Goal: Transaction & Acquisition: Download file/media

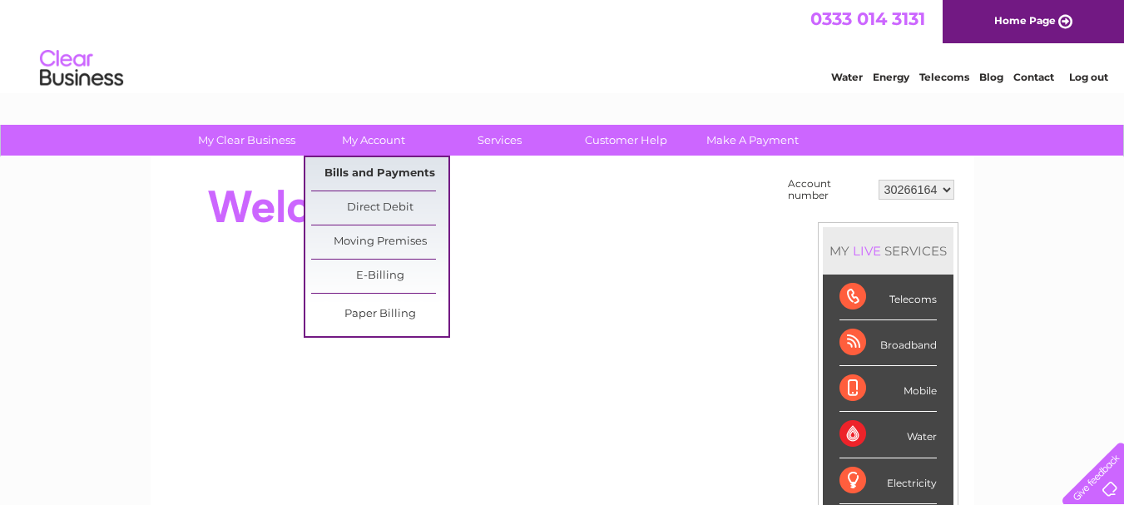
click at [383, 171] on link "Bills and Payments" at bounding box center [379, 173] width 137 height 33
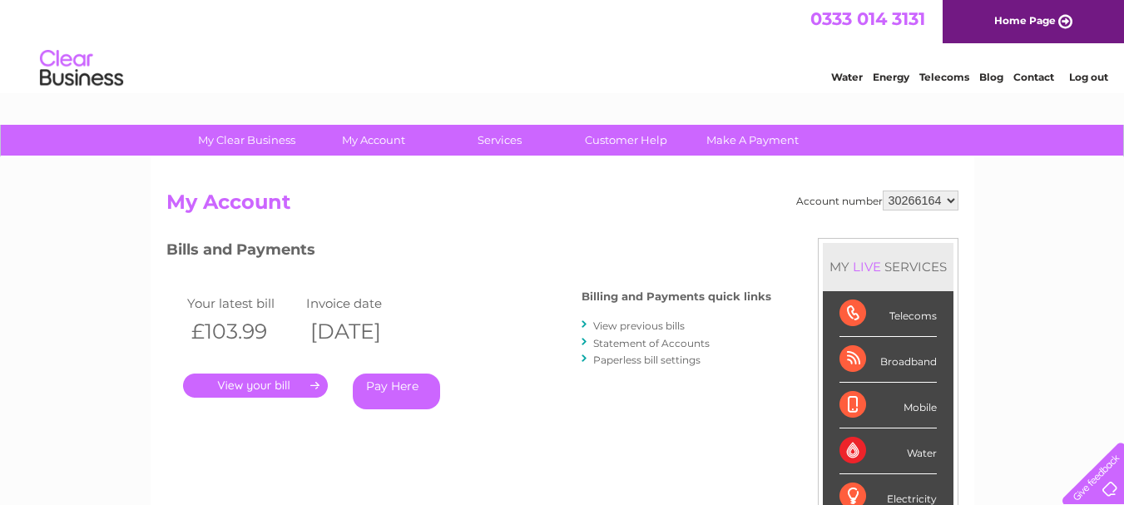
click at [607, 329] on link "View previous bills" at bounding box center [639, 325] width 92 height 12
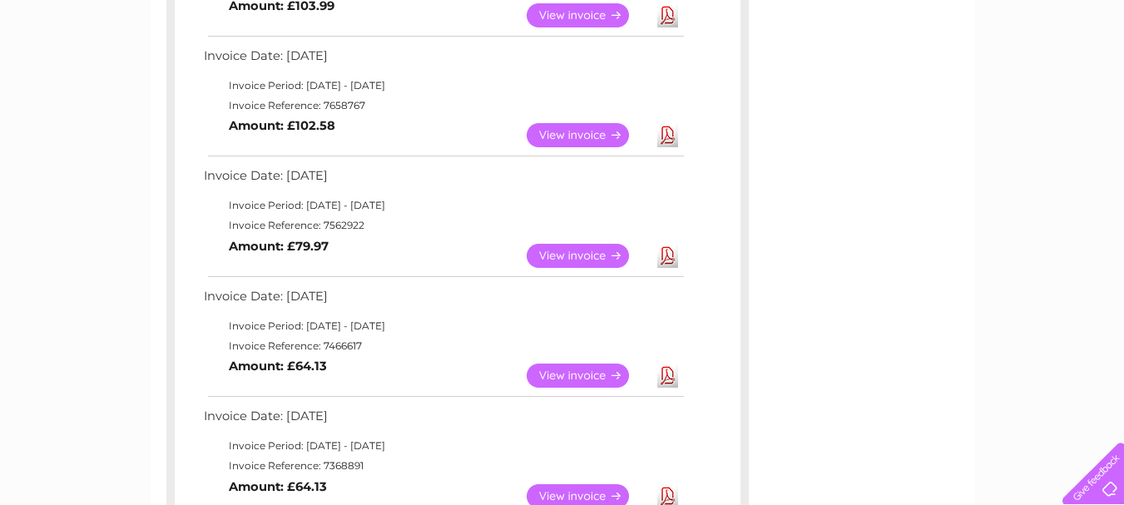
scroll to position [832, 0]
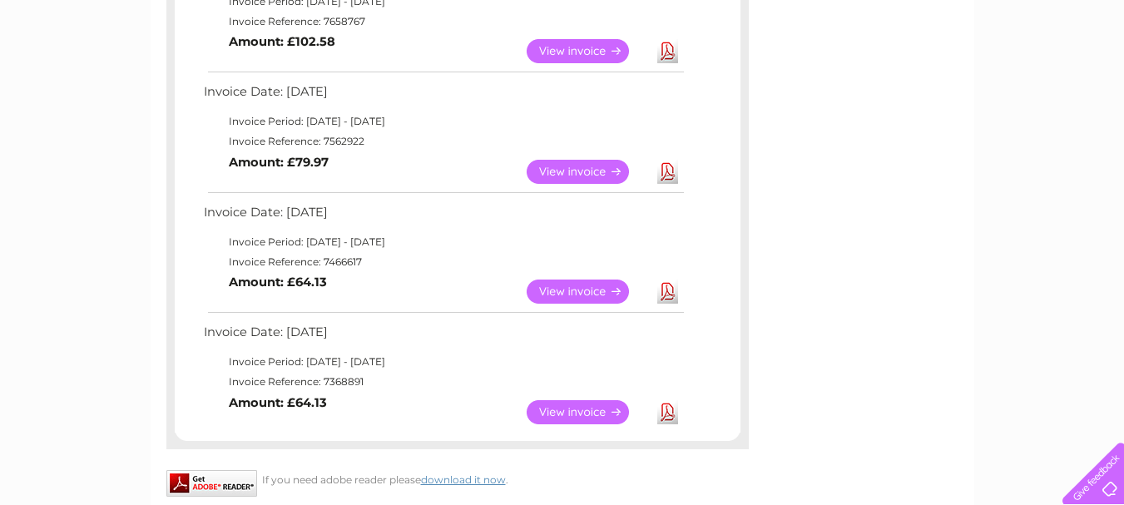
click at [562, 417] on link "View" at bounding box center [588, 412] width 122 height 24
click at [667, 413] on link "Download" at bounding box center [667, 412] width 21 height 24
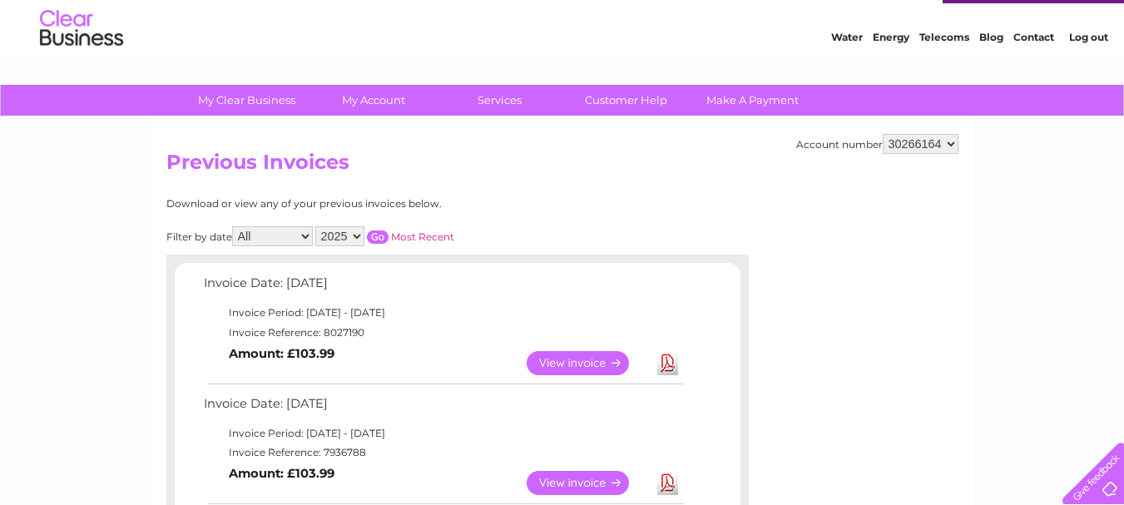
scroll to position [0, 0]
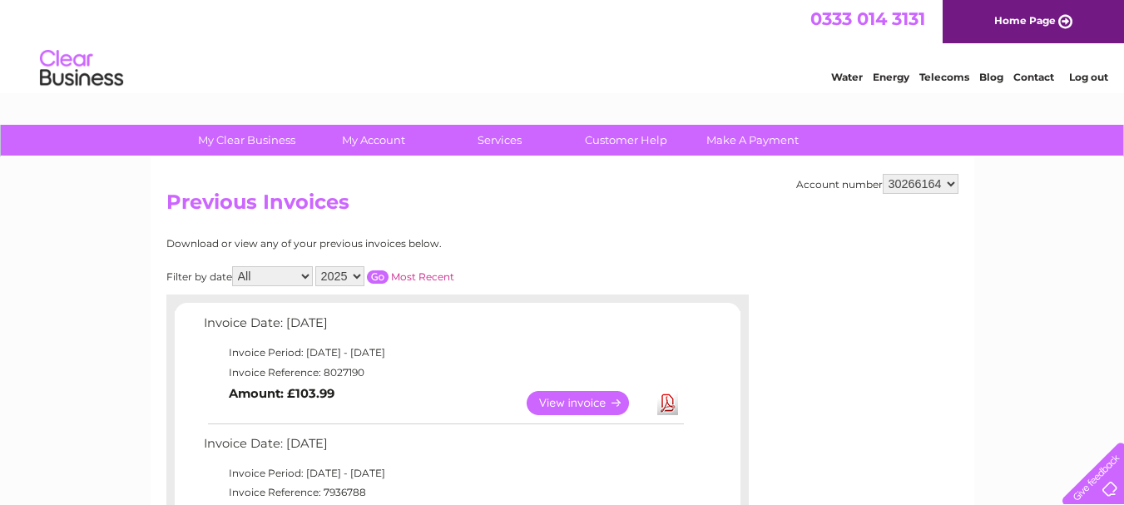
click at [359, 282] on select "2025 2024 2023" at bounding box center [339, 276] width 49 height 20
click at [317, 266] on select "2025 2024 2023" at bounding box center [339, 276] width 49 height 20
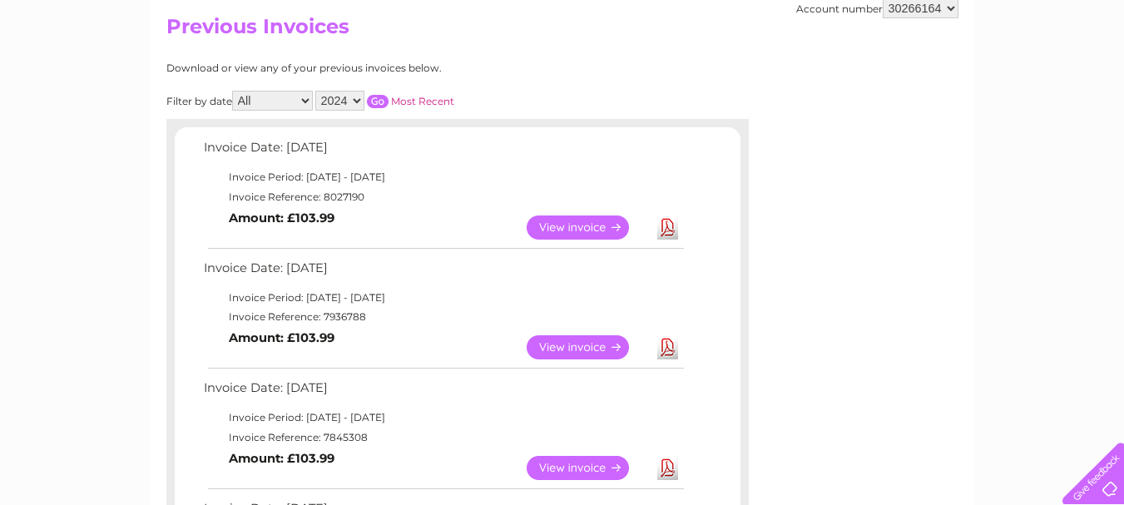
scroll to position [61, 0]
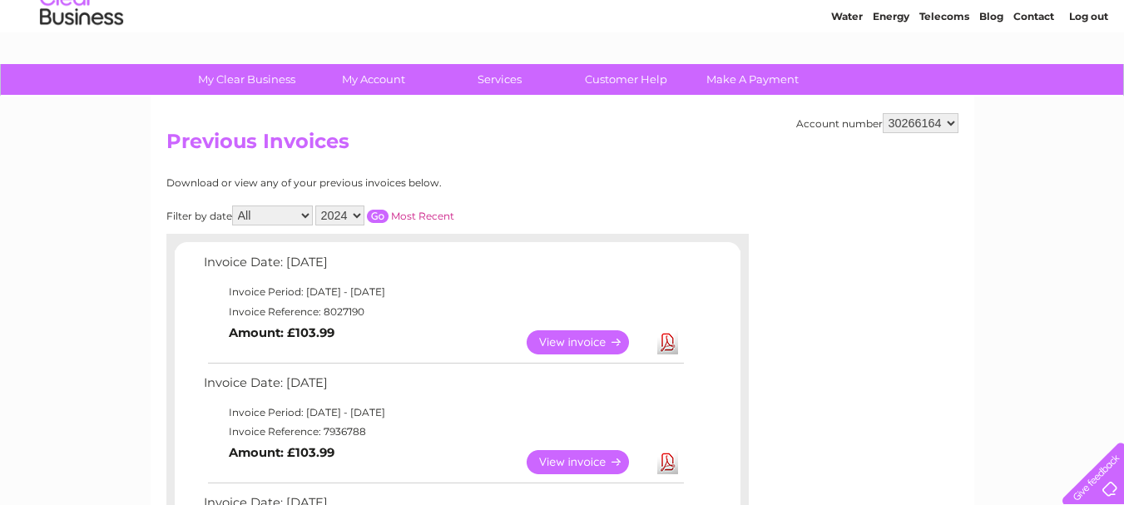
click at [379, 214] on input "button" at bounding box center [378, 216] width 22 height 13
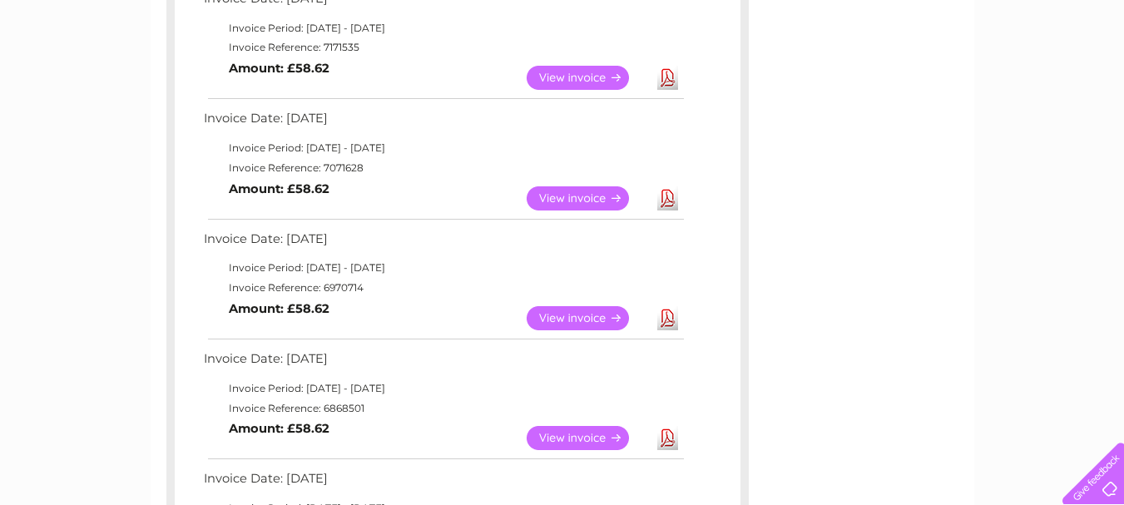
scroll to position [477, 0]
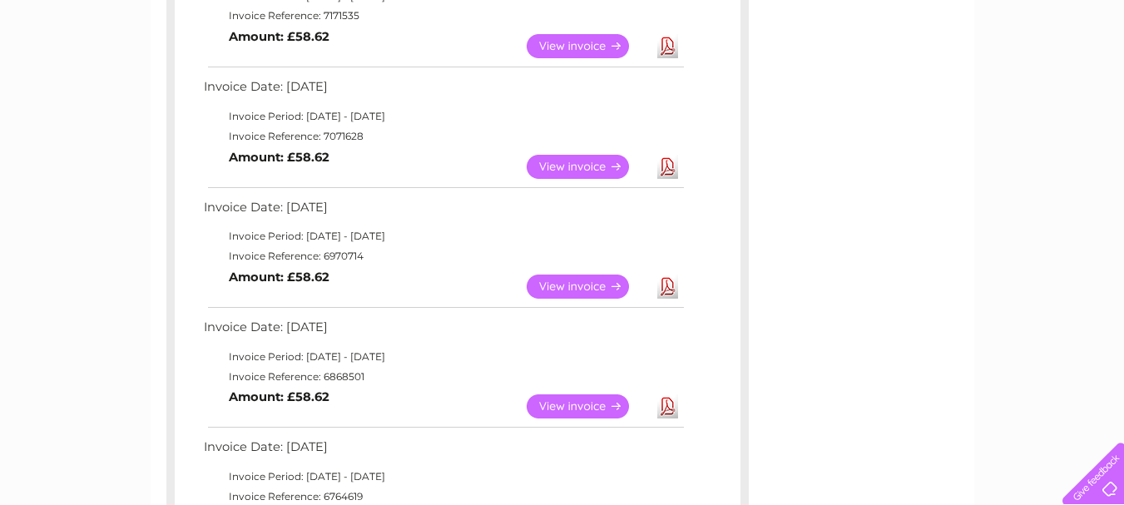
click at [668, 287] on link "Download" at bounding box center [667, 287] width 21 height 24
click at [667, 169] on link "Download" at bounding box center [667, 167] width 21 height 24
click at [666, 51] on link "Download" at bounding box center [667, 46] width 21 height 24
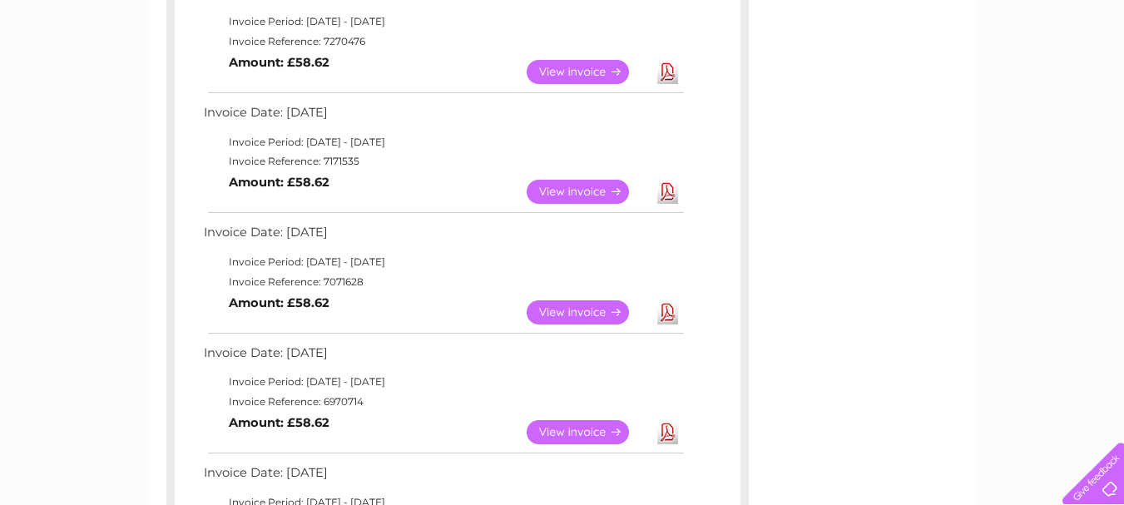
scroll to position [227, 0]
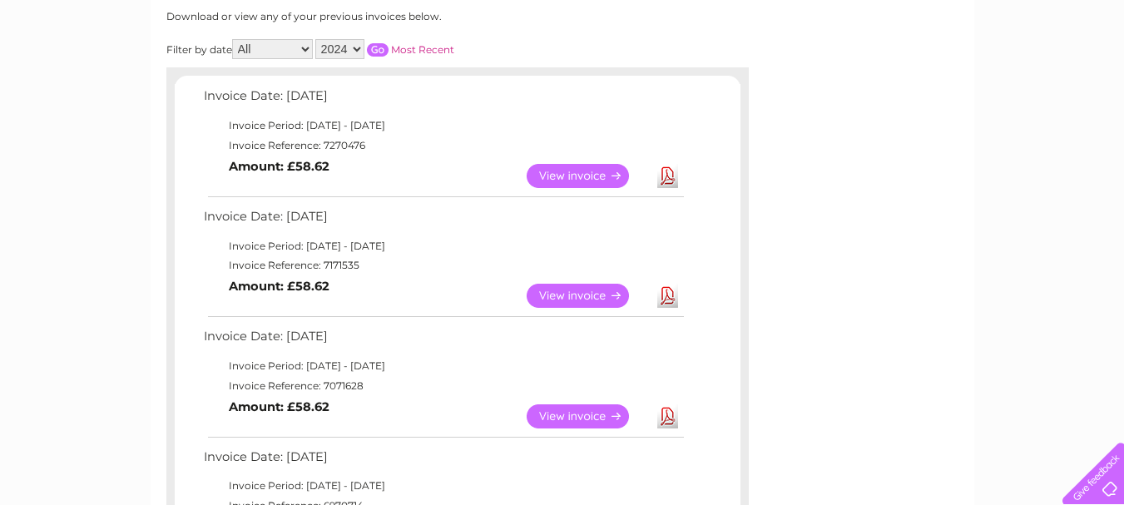
click at [667, 296] on link "Download" at bounding box center [667, 296] width 21 height 24
click at [669, 174] on link "Download" at bounding box center [667, 176] width 21 height 24
click at [357, 51] on select "2025 2024 2023" at bounding box center [339, 49] width 49 height 20
select select "2025"
click at [317, 39] on select "2025 2024 2023" at bounding box center [339, 49] width 49 height 20
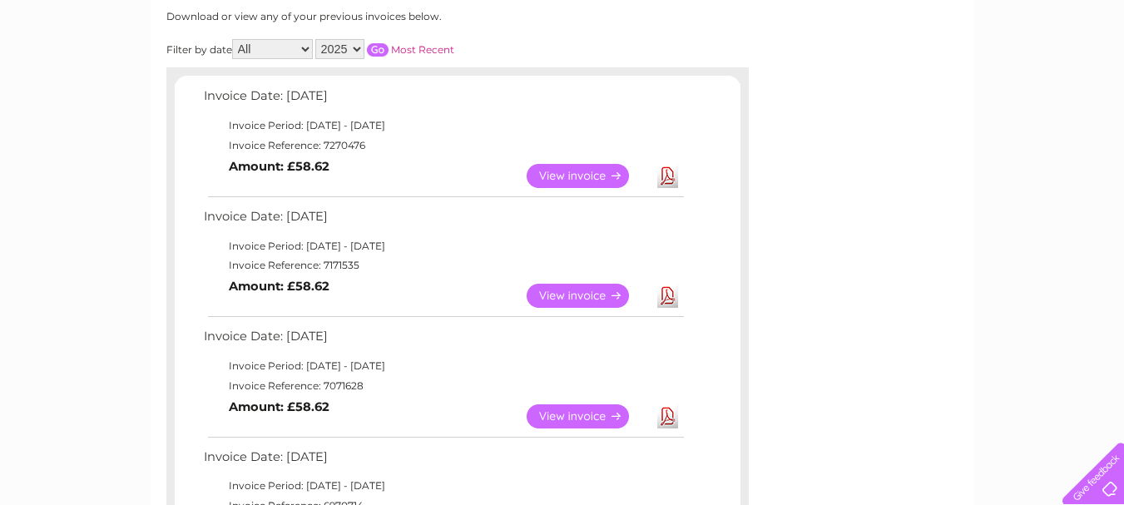
click at [379, 50] on input "button" at bounding box center [378, 49] width 22 height 13
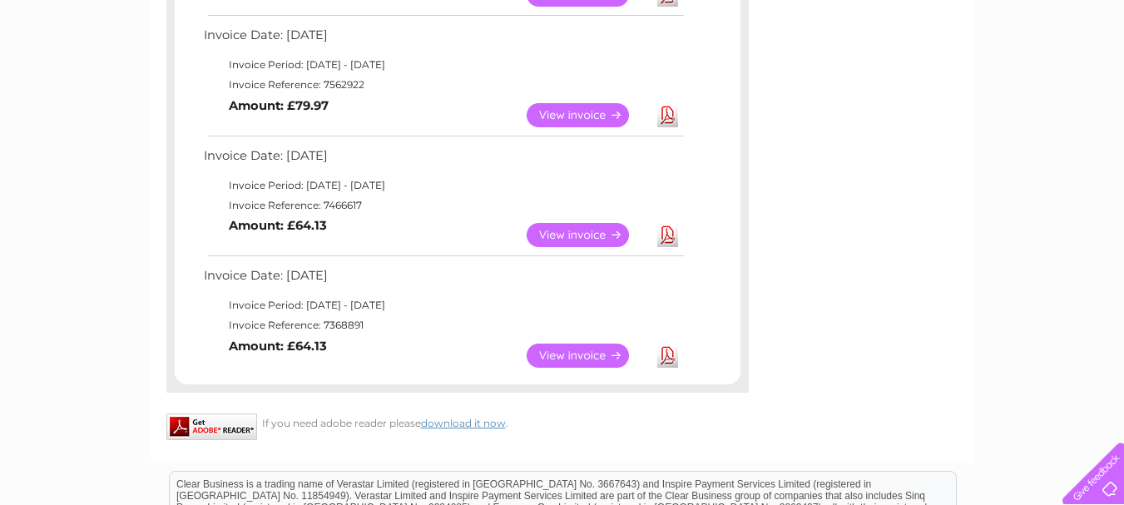
scroll to position [893, 0]
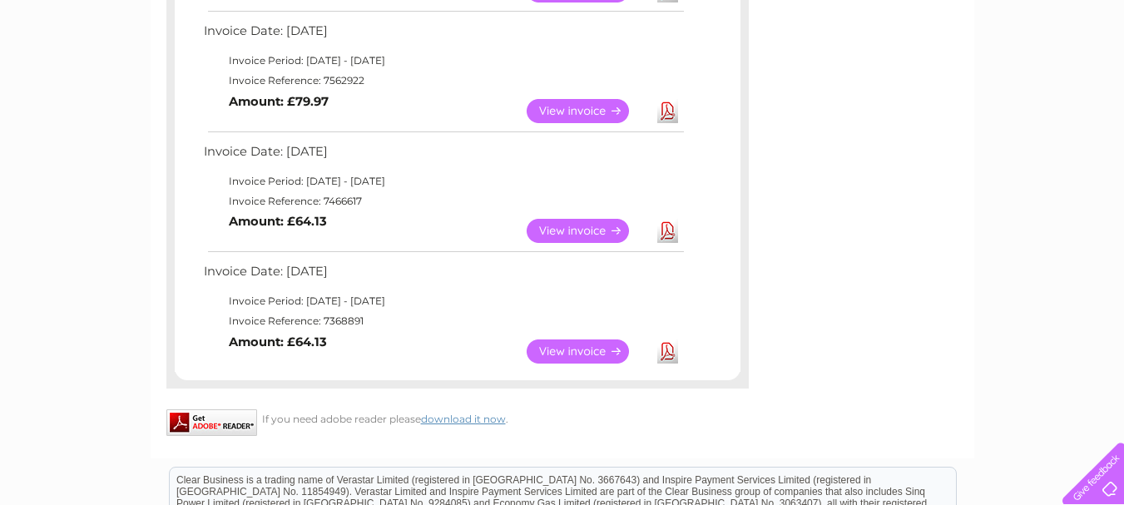
click at [662, 348] on link "Download" at bounding box center [667, 351] width 21 height 24
click at [665, 230] on link "Download" at bounding box center [667, 231] width 21 height 24
click at [666, 110] on link "Download" at bounding box center [667, 111] width 21 height 24
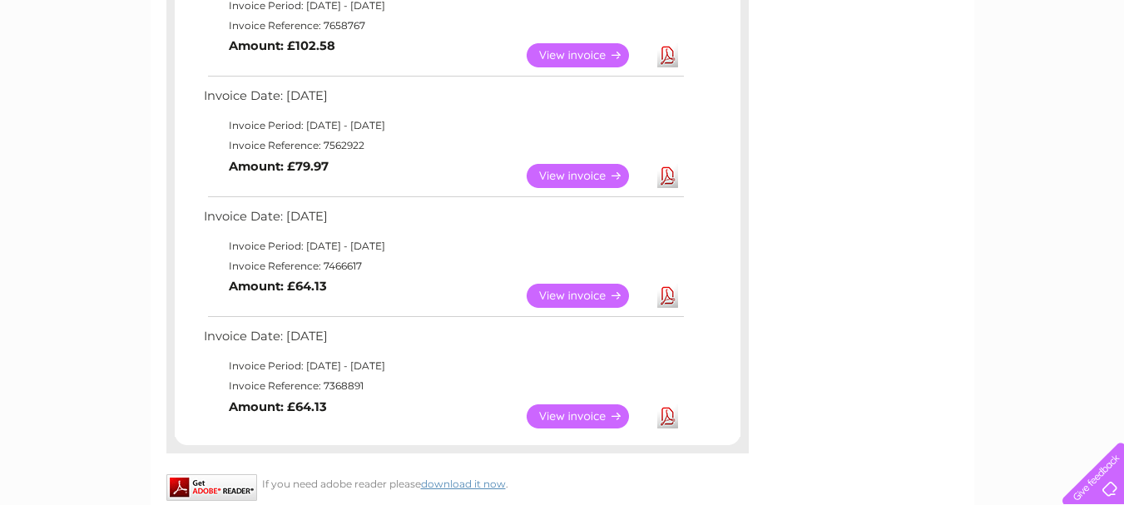
scroll to position [726, 0]
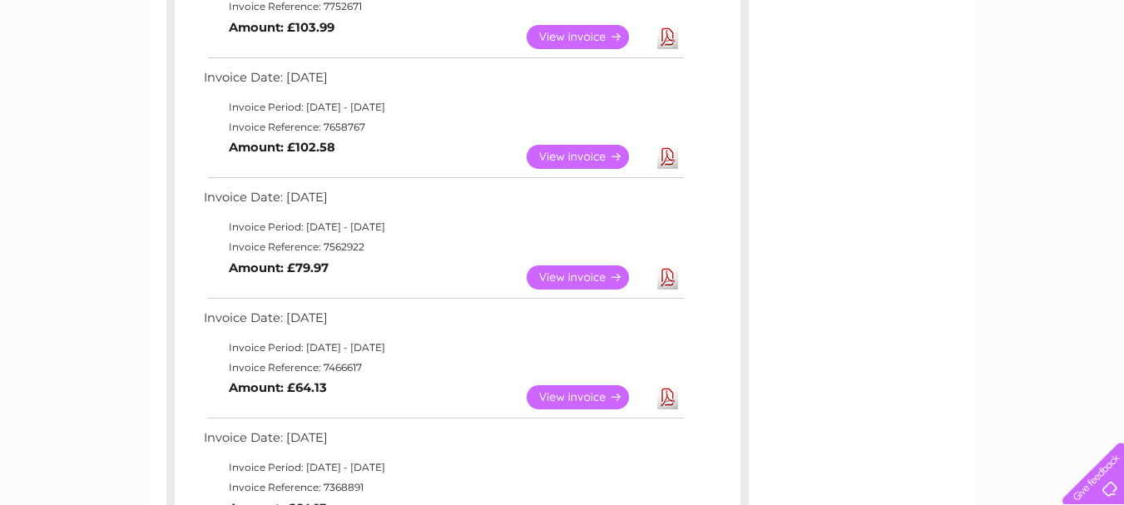
click at [671, 156] on link "Download" at bounding box center [667, 157] width 21 height 24
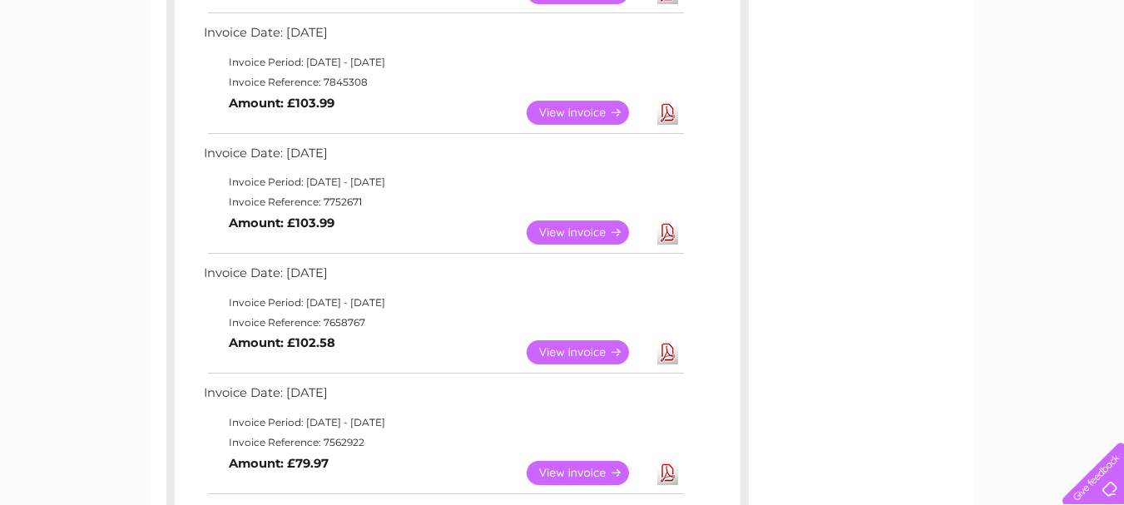
scroll to position [477, 0]
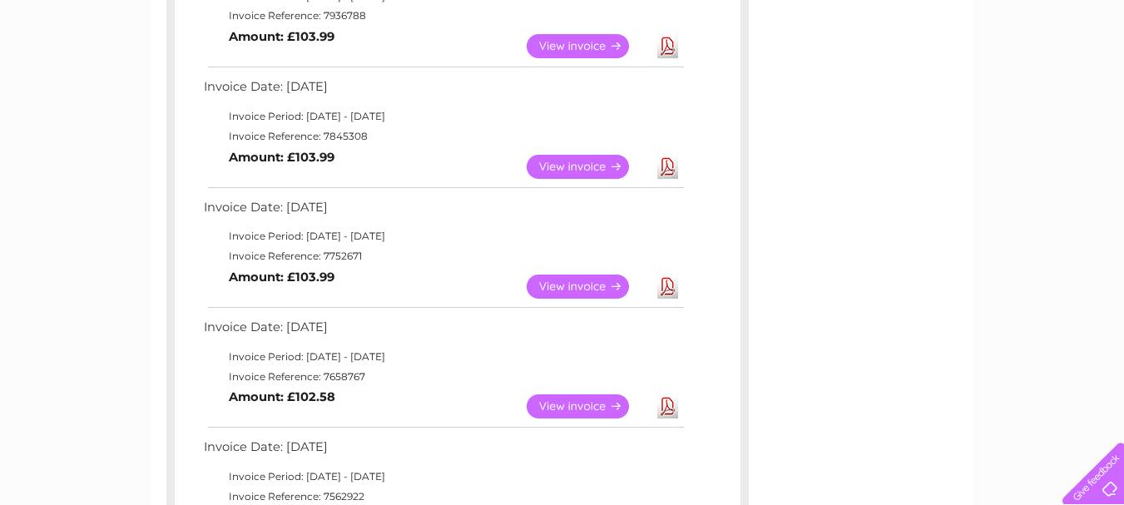
click at [662, 290] on link "Download" at bounding box center [667, 287] width 21 height 24
click at [668, 170] on link "Download" at bounding box center [667, 167] width 21 height 24
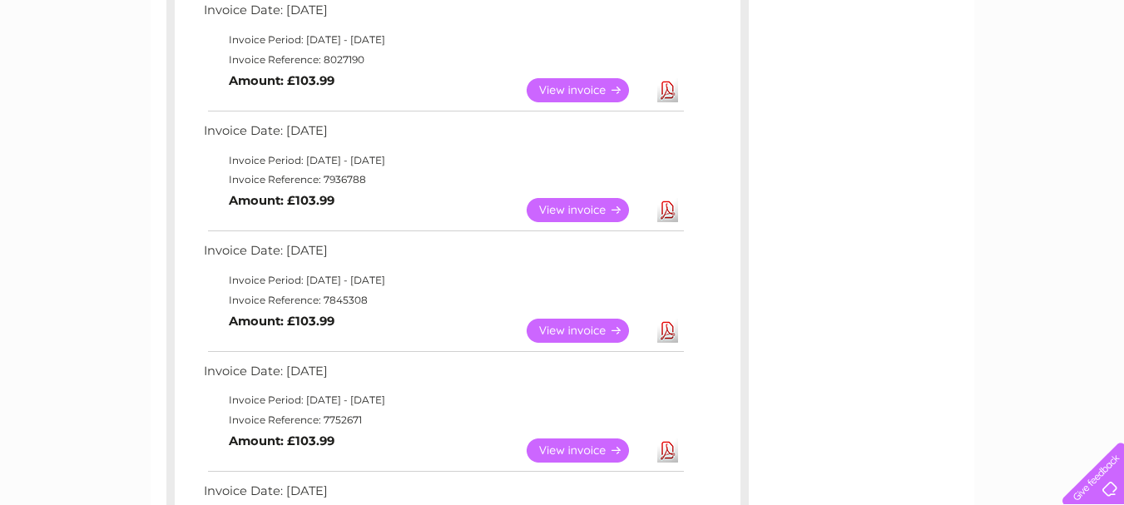
scroll to position [310, 0]
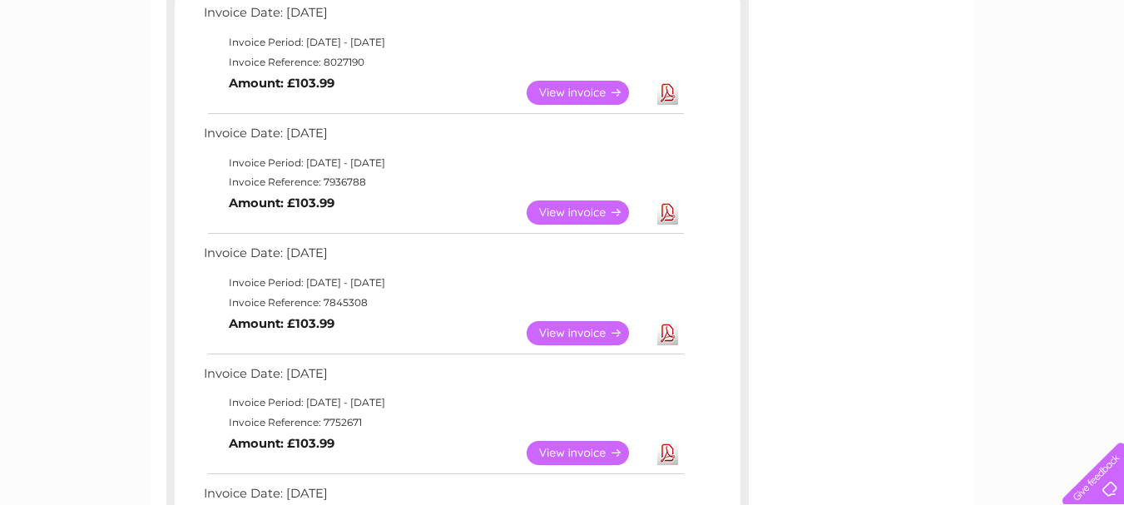
click at [662, 214] on link "Download" at bounding box center [667, 212] width 21 height 24
